Goal: Information Seeking & Learning: Stay updated

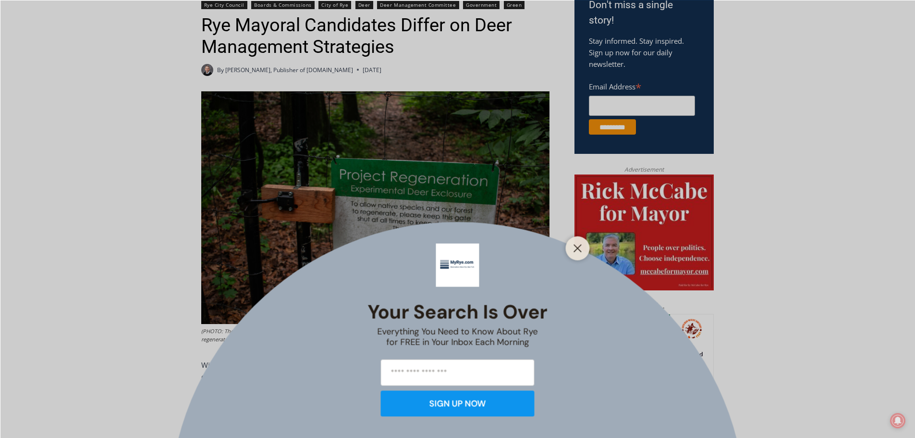
scroll to position [336, 0]
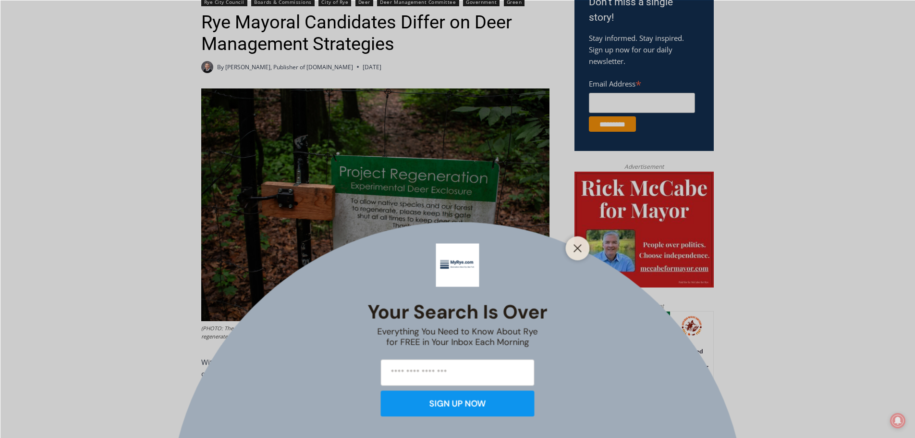
click at [100, 239] on div "Your Search is Over Everything You Need to Know About Rye for FREE in Your Inbo…" at bounding box center [457, 219] width 915 height 438
click at [583, 252] on button "Close" at bounding box center [577, 247] width 13 height 13
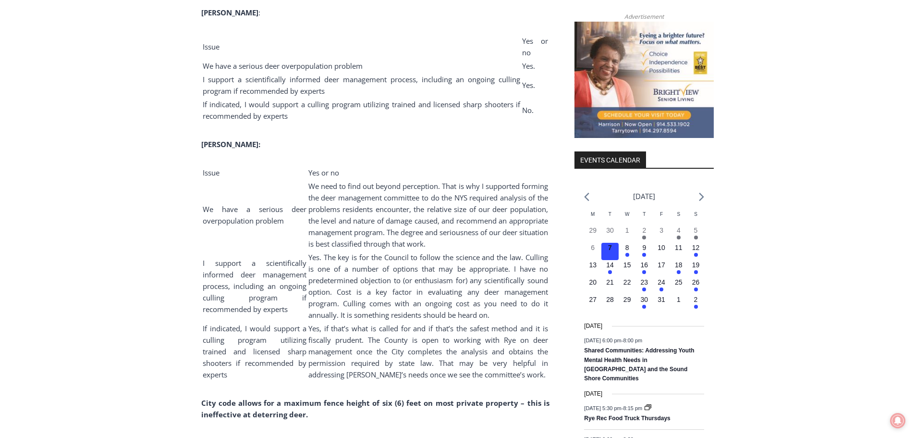
scroll to position [1105, 0]
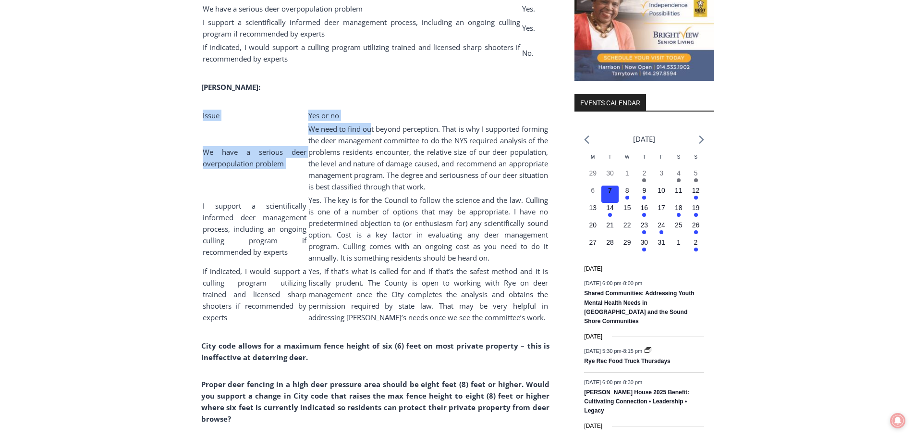
drag, startPoint x: 383, startPoint y: 140, endPoint x: 556, endPoint y: 193, distance: 181.0
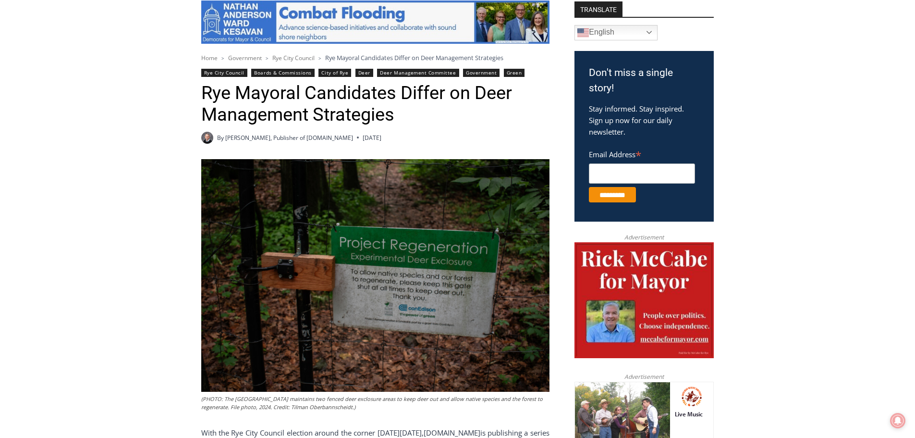
scroll to position [0, 0]
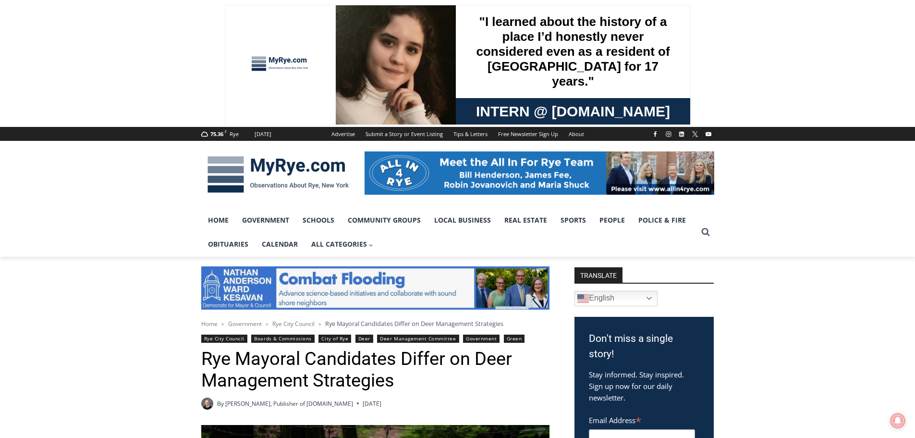
click at [233, 178] on img at bounding box center [278, 174] width 154 height 50
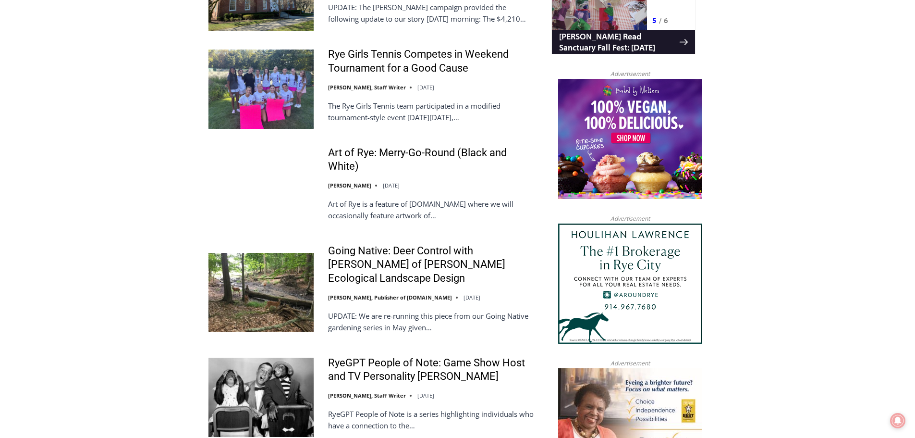
scroll to position [961, 0]
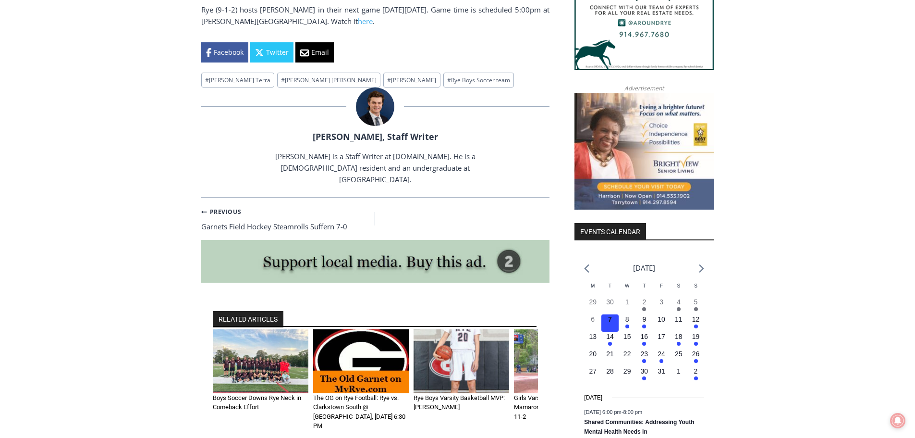
scroll to position [1009, 0]
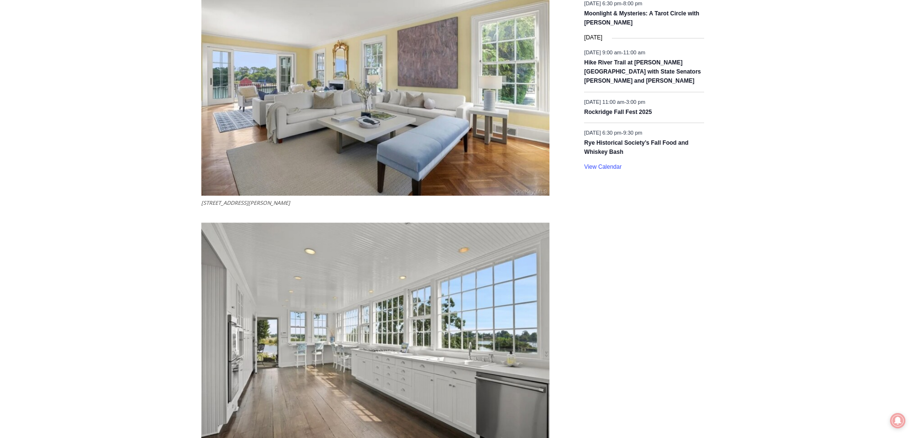
scroll to position [1874, 0]
